Goal: Transaction & Acquisition: Book appointment/travel/reservation

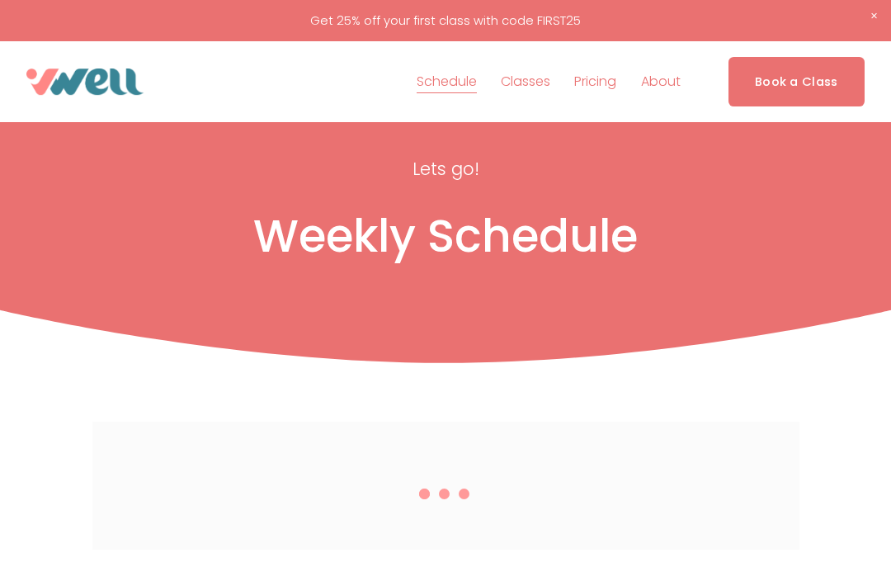
scroll to position [1414, 0]
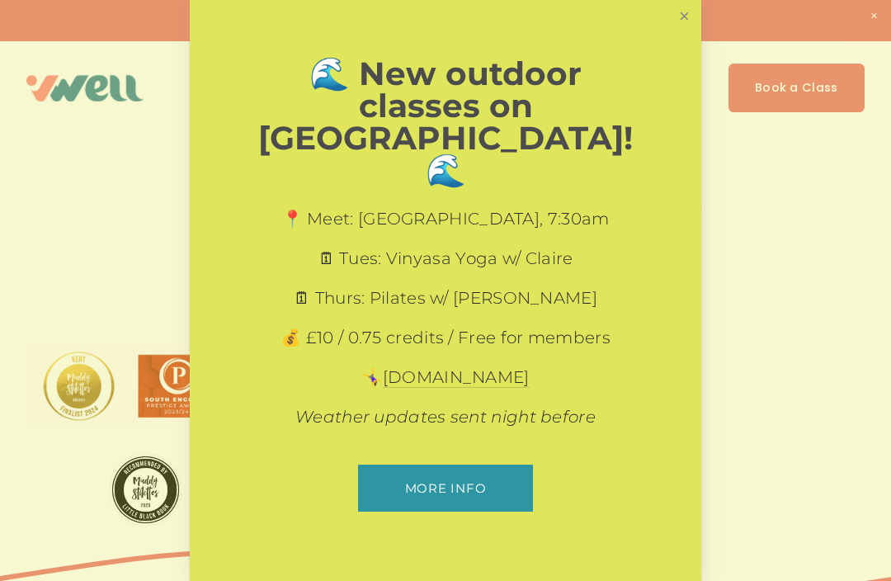
click at [688, 31] on link "Close" at bounding box center [684, 16] width 29 height 29
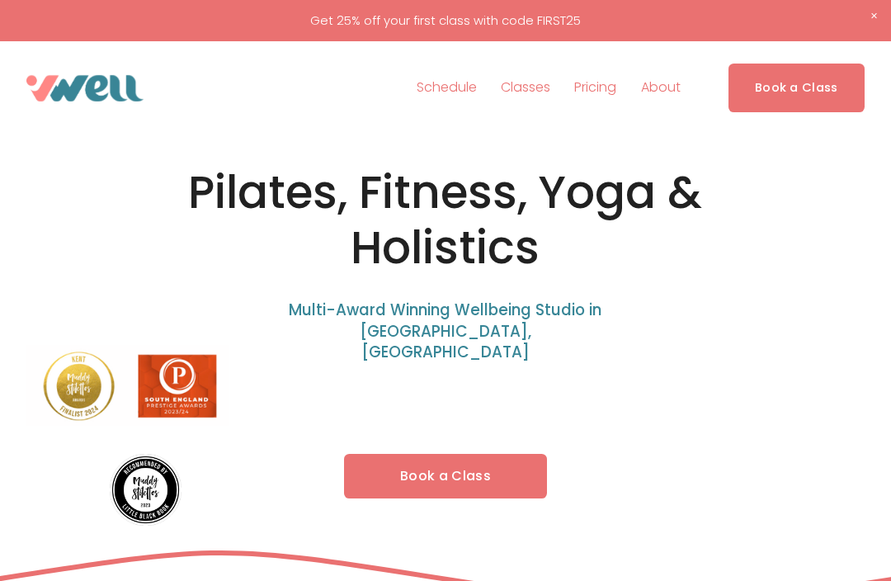
click at [462, 87] on link "Schedule" at bounding box center [447, 88] width 60 height 26
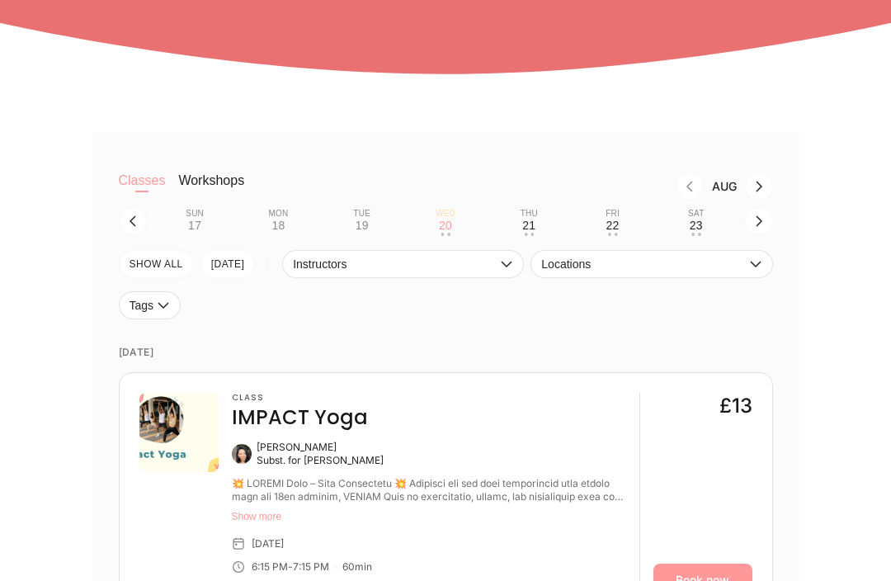
scroll to position [289, 0]
click at [622, 220] on button "Fri 22 • •" at bounding box center [612, 220] width 70 height 31
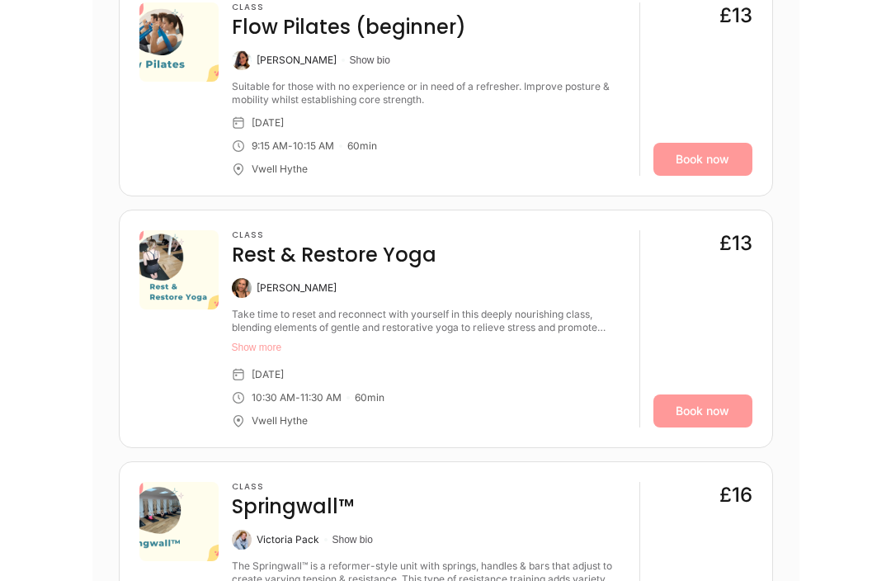
scroll to position [905, 0]
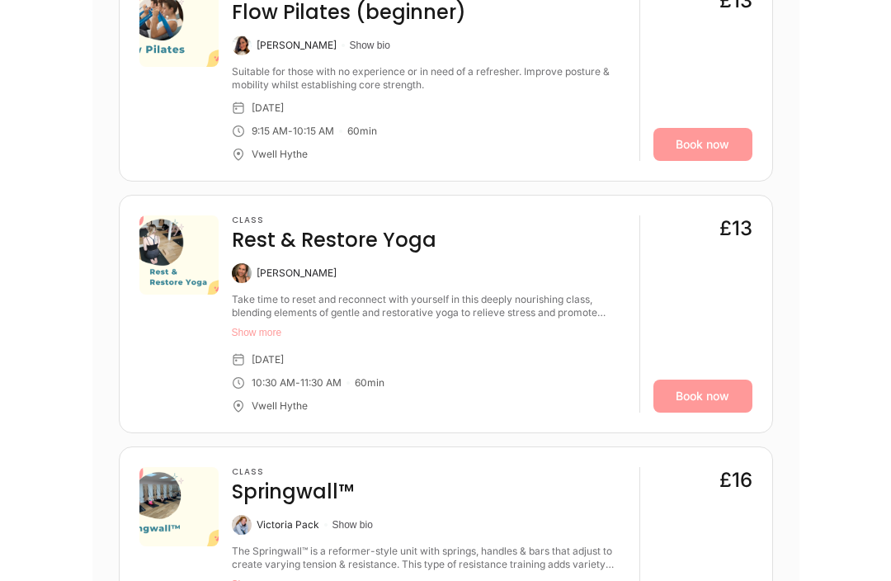
click at [266, 336] on button "Show more" at bounding box center [429, 333] width 394 height 13
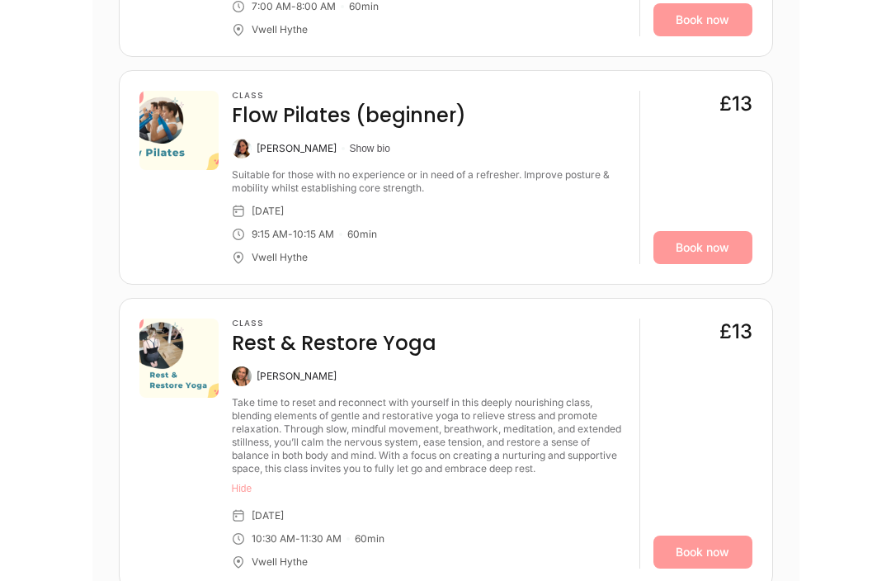
scroll to position [803, 0]
click at [720, 551] on link "Book now" at bounding box center [702, 551] width 99 height 33
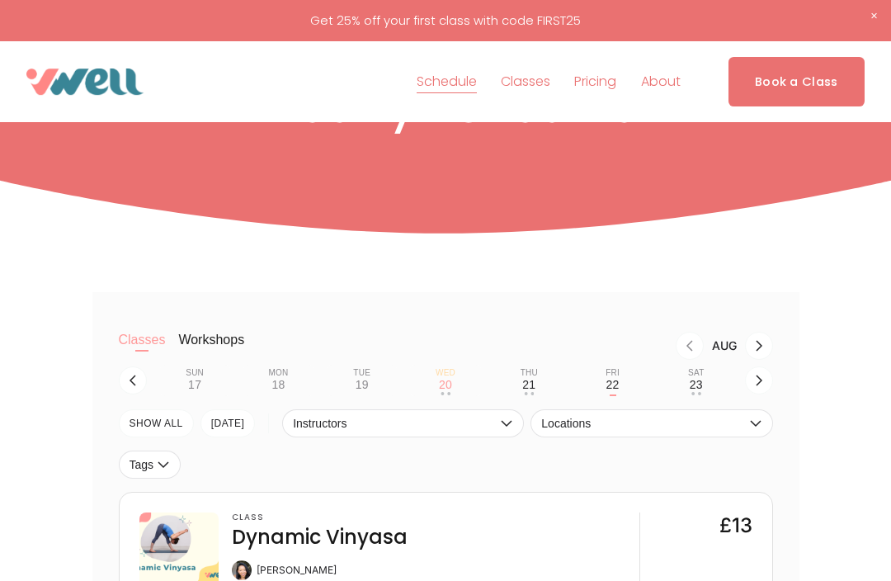
scroll to position [0, 0]
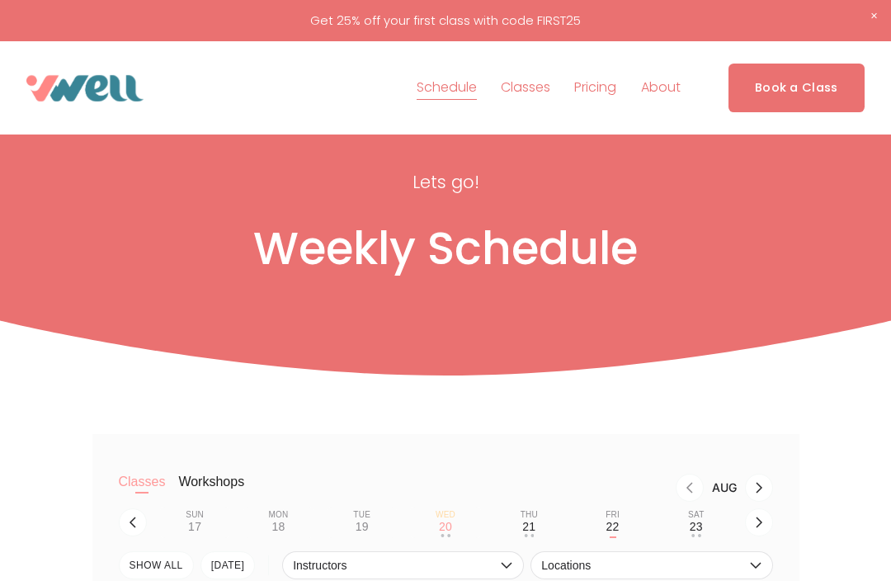
click at [0, 0] on span "Yoga" at bounding box center [0, 0] width 0 height 0
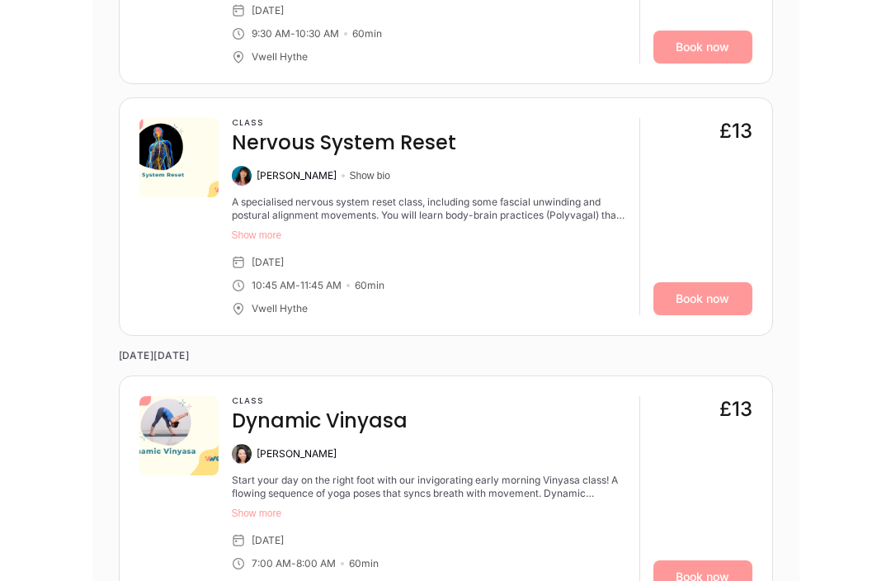
scroll to position [2078, 0]
click at [278, 228] on button "Show more" at bounding box center [429, 234] width 394 height 13
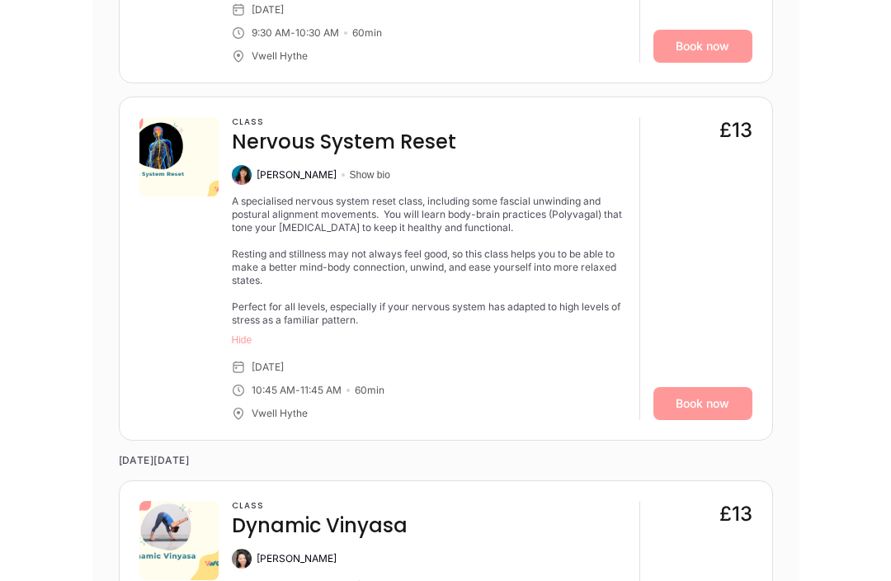
click at [723, 391] on link "Book now" at bounding box center [702, 403] width 99 height 33
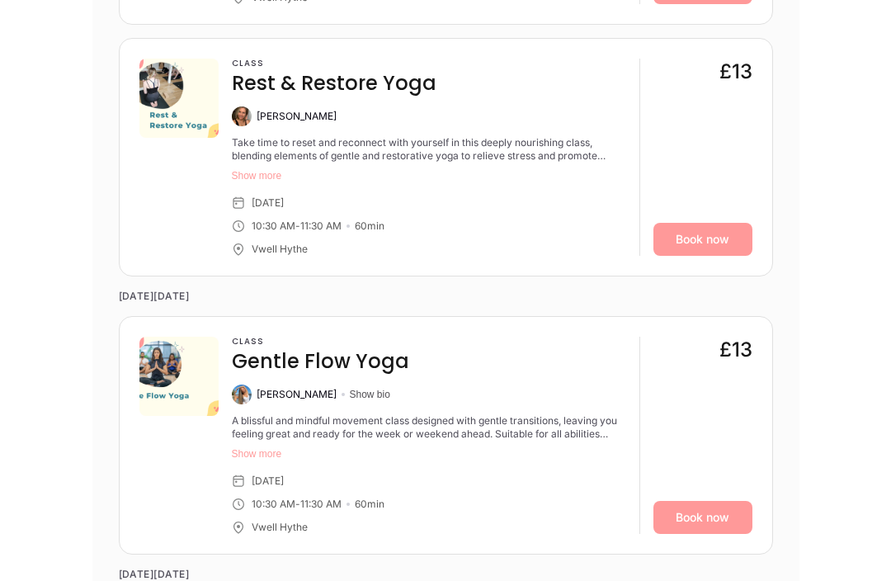
scroll to position [2772, 0]
click at [260, 447] on button "Show more" at bounding box center [429, 453] width 394 height 13
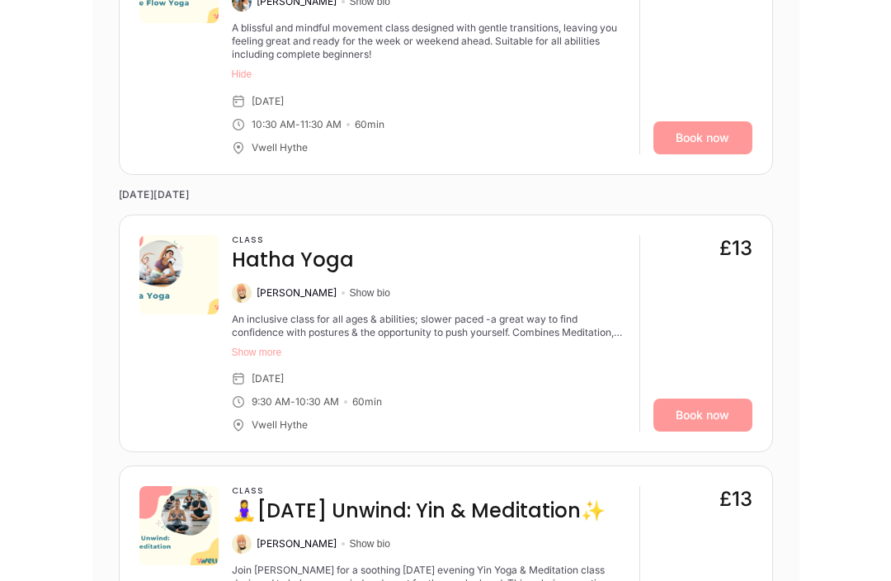
scroll to position [3165, 0]
click at [264, 346] on button "Show more" at bounding box center [429, 352] width 394 height 13
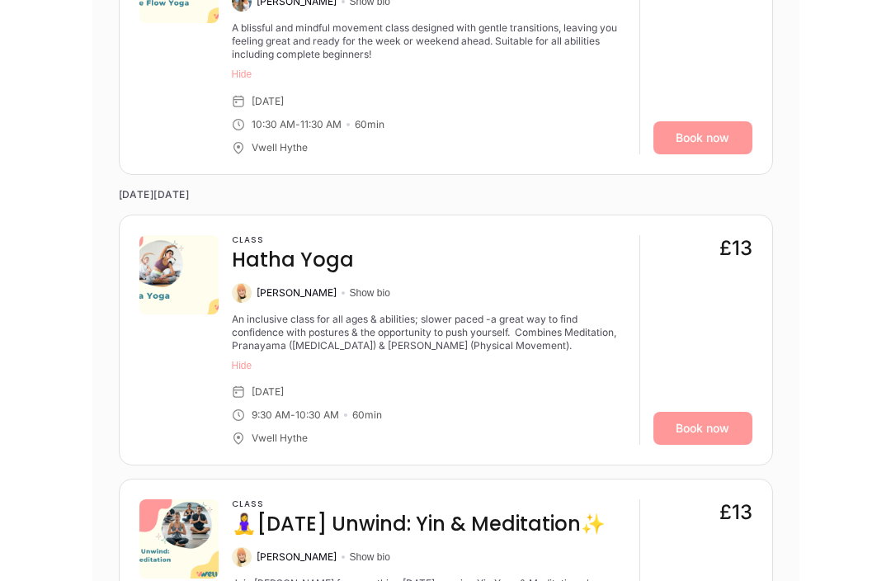
click at [721, 420] on link "Book now" at bounding box center [702, 428] width 99 height 33
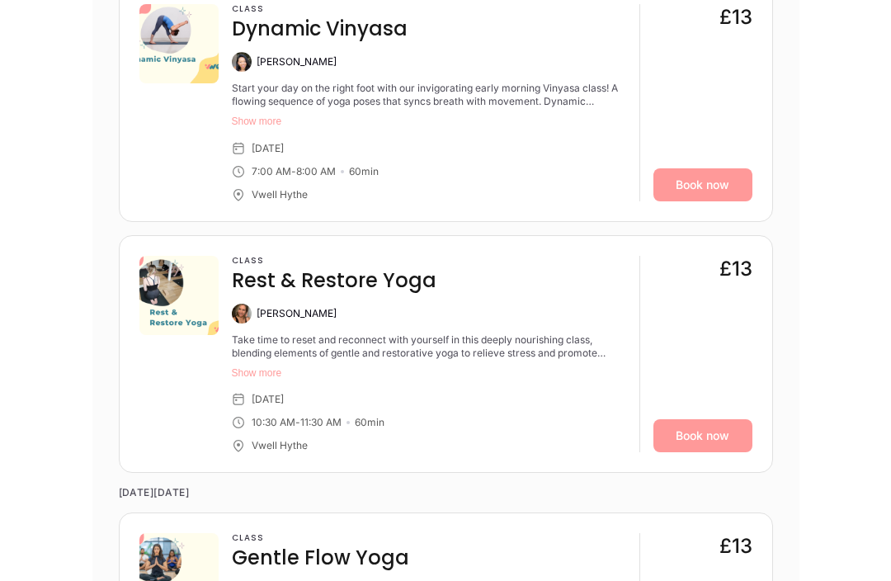
scroll to position [5813, 0]
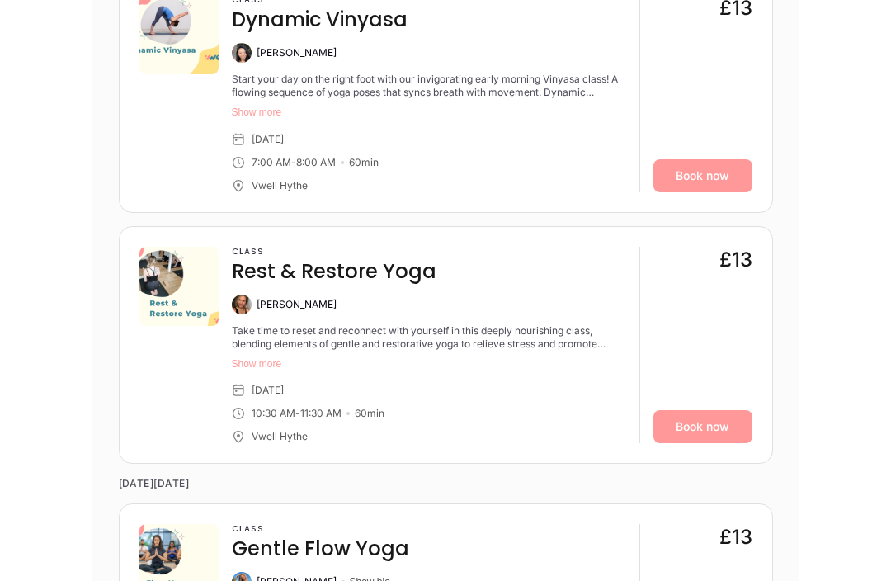
click at [257, 357] on button "Show more" at bounding box center [429, 363] width 394 height 13
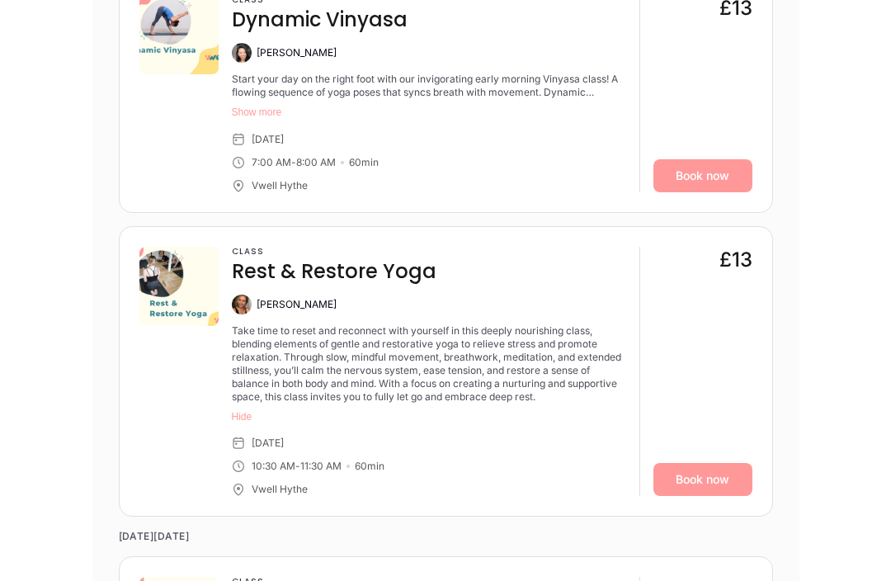
click at [715, 464] on link "Book now" at bounding box center [702, 479] width 99 height 33
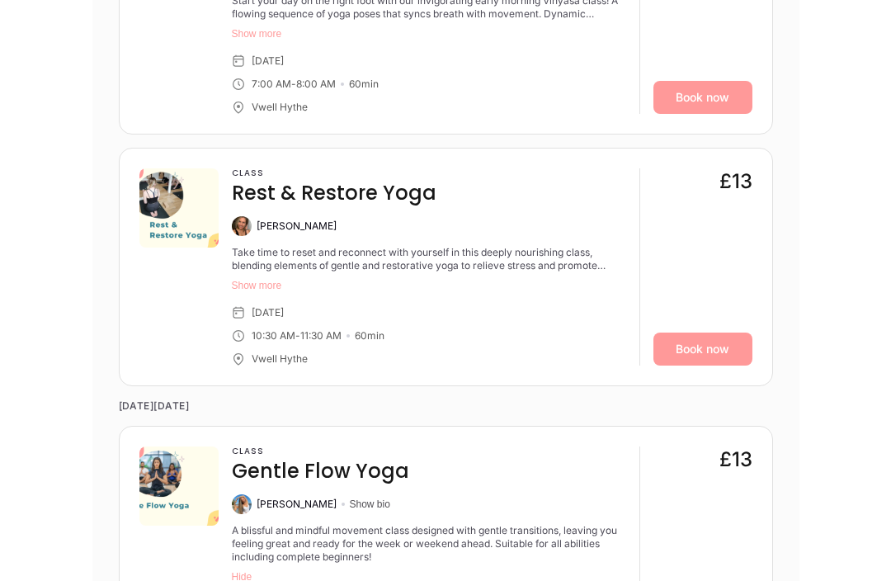
scroll to position [2841, 0]
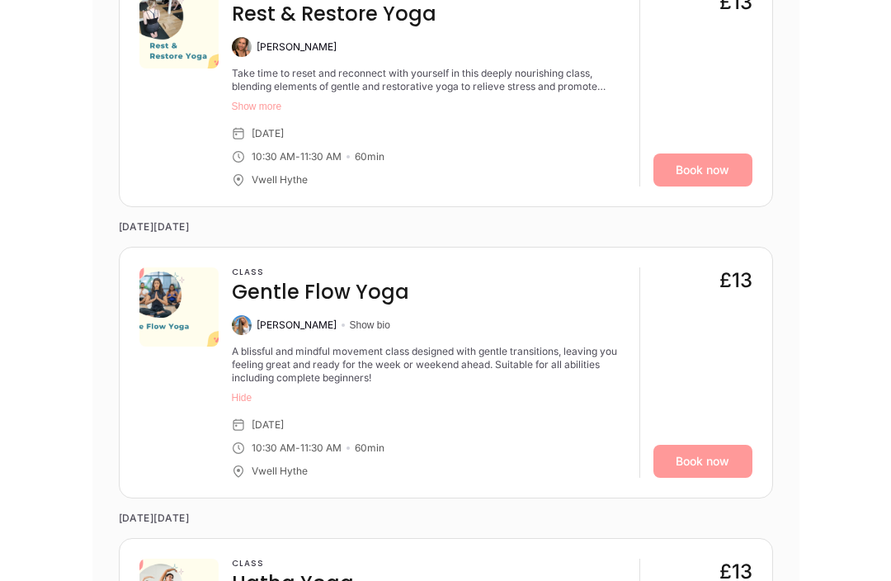
click at [721, 449] on link "Book now" at bounding box center [702, 461] width 99 height 33
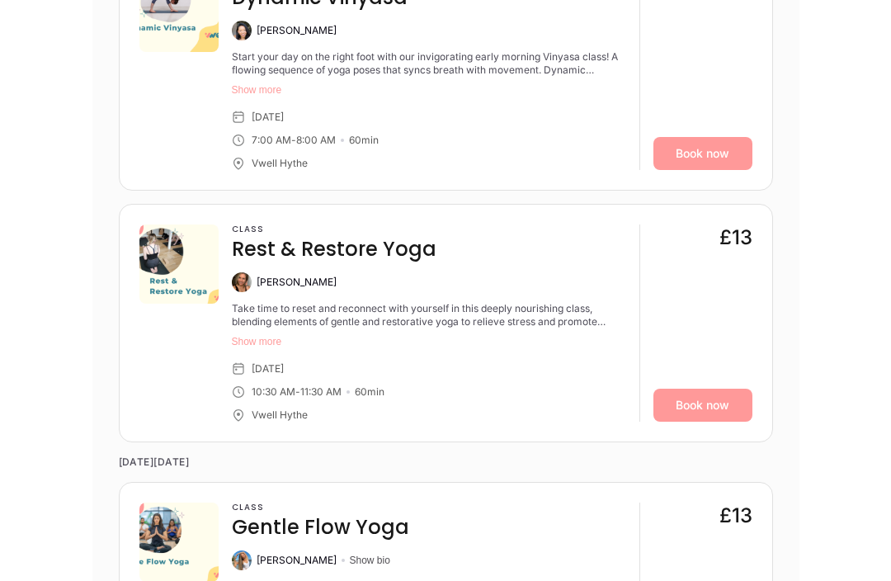
scroll to position [2598, 0]
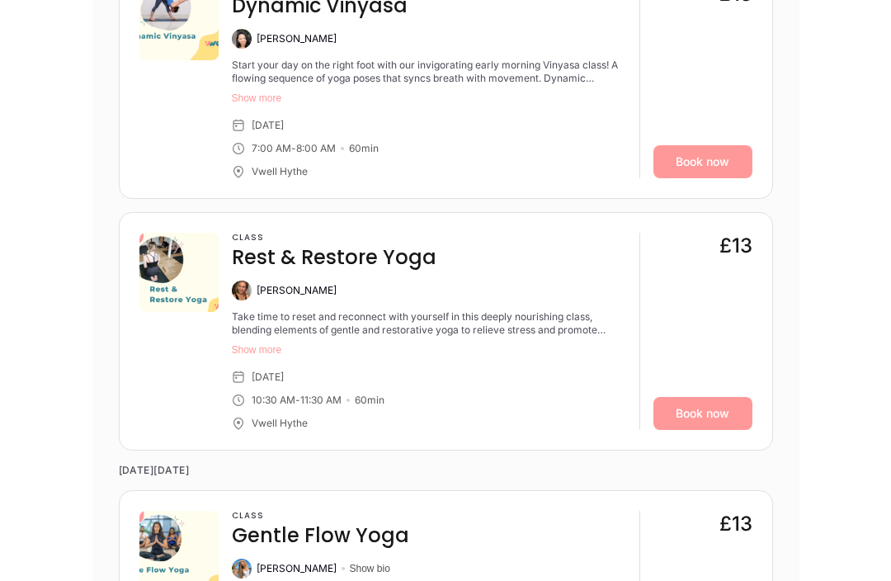
click at [271, 343] on button "Show more" at bounding box center [429, 349] width 394 height 13
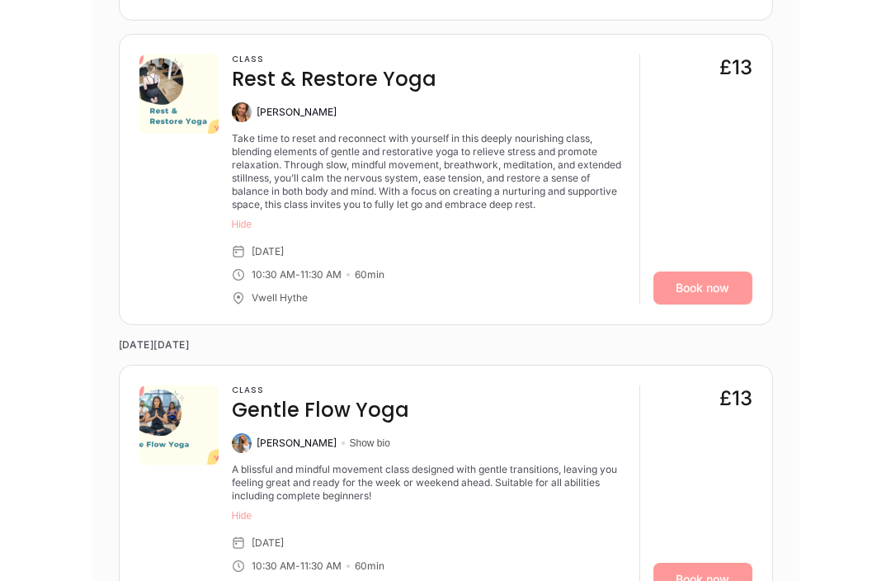
scroll to position [2776, 0]
click at [721, 276] on link "Book now" at bounding box center [702, 287] width 99 height 33
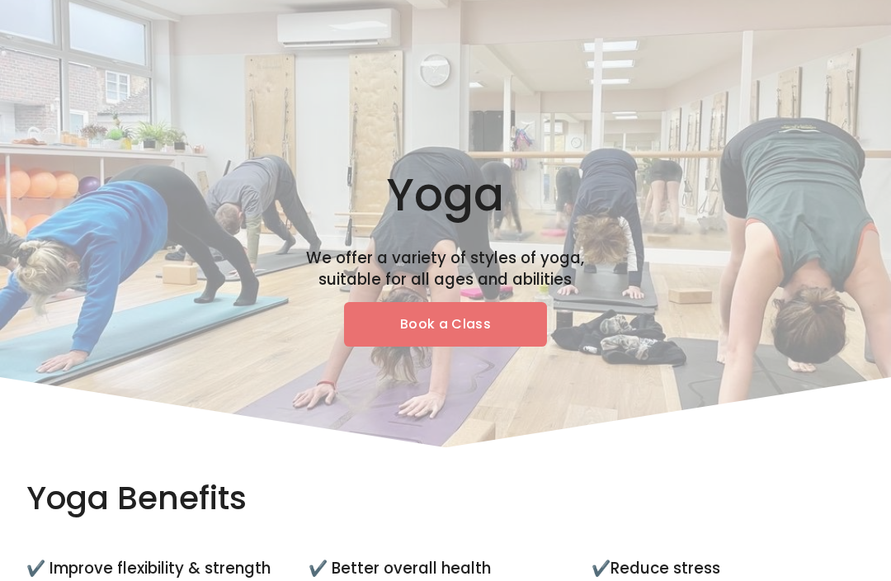
scroll to position [578, 0]
